Goal: Use online tool/utility: Utilize a website feature to perform a specific function

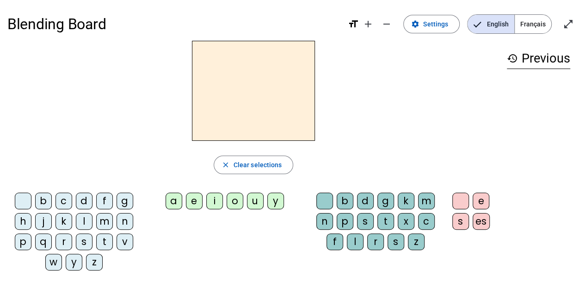
click at [101, 219] on div "m" at bounding box center [104, 221] width 17 height 17
click at [177, 198] on div "a" at bounding box center [174, 200] width 17 height 17
click at [356, 236] on div "l" at bounding box center [355, 241] width 17 height 17
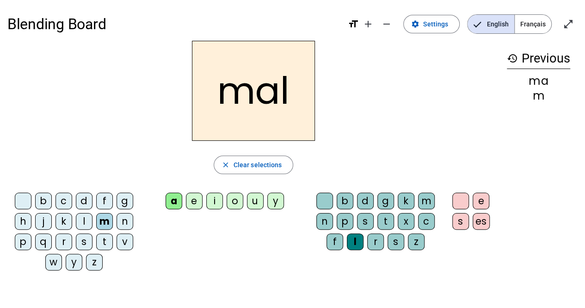
click at [301, 84] on h2 "mal" at bounding box center [253, 91] width 123 height 100
click at [263, 161] on span "Clear selections" at bounding box center [258, 164] width 49 height 11
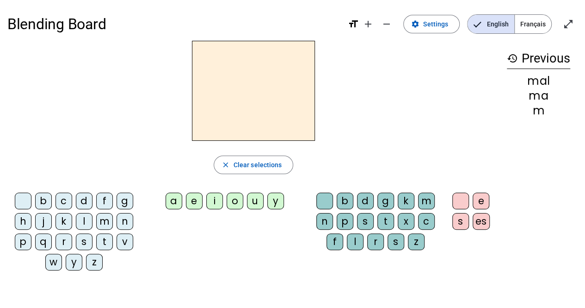
click at [98, 218] on div "m" at bounding box center [104, 221] width 17 height 17
click at [177, 201] on div "a" at bounding box center [174, 200] width 17 height 17
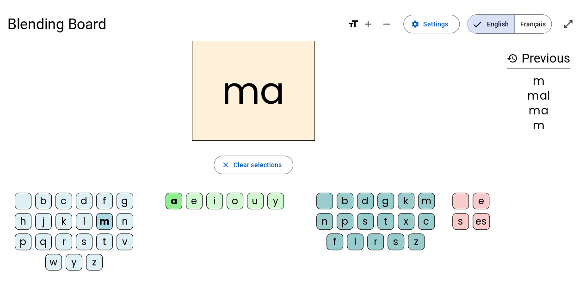
click at [357, 237] on div "l" at bounding box center [355, 241] width 17 height 17
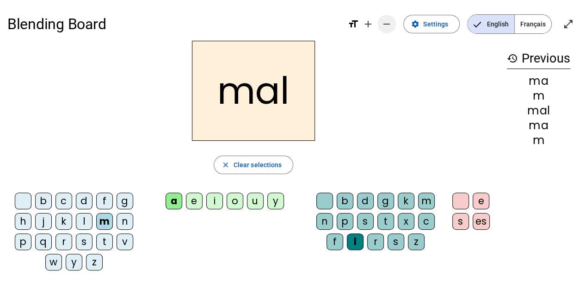
click at [391, 23] on mat-icon "remove" at bounding box center [386, 24] width 11 height 11
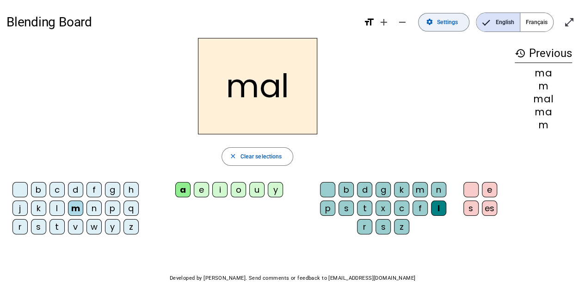
click at [440, 20] on span "Settings" at bounding box center [447, 23] width 21 height 10
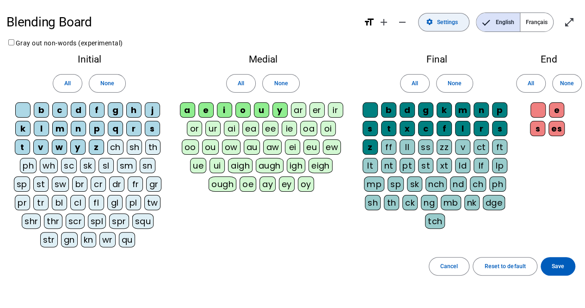
click at [440, 20] on span "Settings" at bounding box center [447, 23] width 21 height 10
click at [445, 19] on span "Settings" at bounding box center [447, 23] width 21 height 10
click at [370, 21] on mat-icon "format_size" at bounding box center [369, 22] width 11 height 11
click at [365, 21] on mat-icon "format_size" at bounding box center [369, 22] width 11 height 11
